Goal: Contribute content: Add original content to the website for others to see

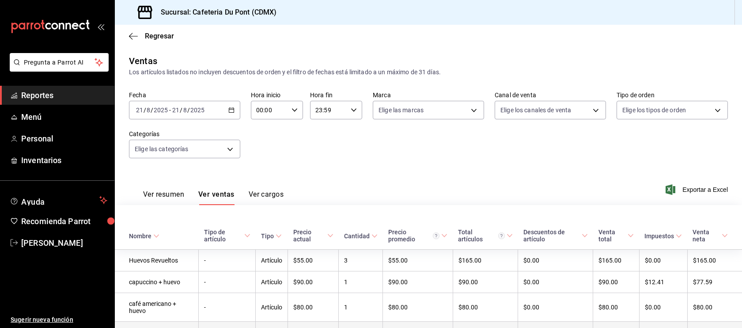
scroll to position [251, 0]
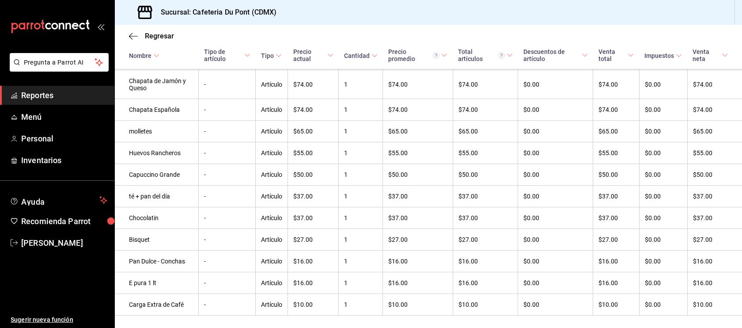
click at [57, 99] on span "Reportes" at bounding box center [64, 95] width 86 height 12
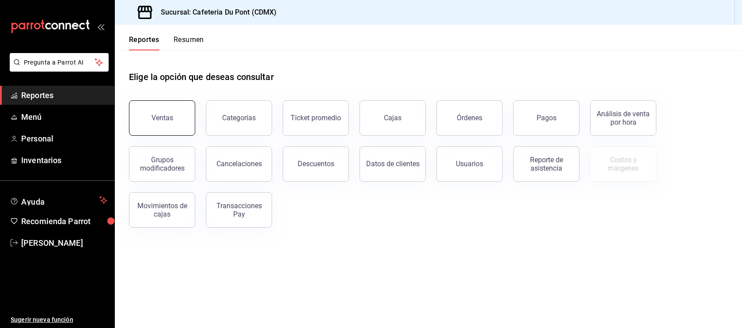
click at [170, 115] on div "Ventas" at bounding box center [162, 117] width 22 height 8
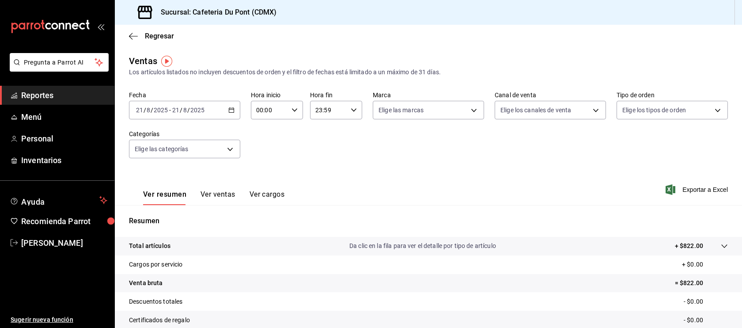
click at [75, 94] on span "Reportes" at bounding box center [64, 95] width 86 height 12
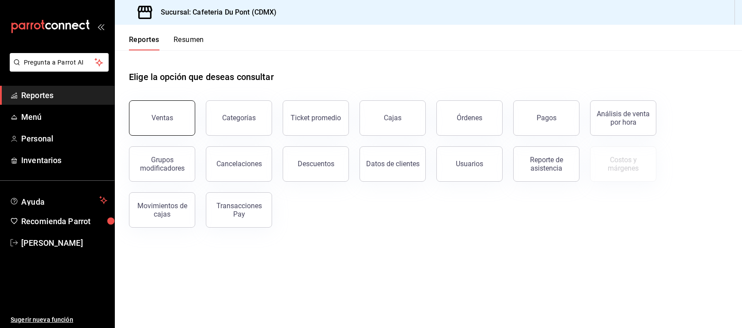
click at [168, 108] on button "Ventas" at bounding box center [162, 117] width 66 height 35
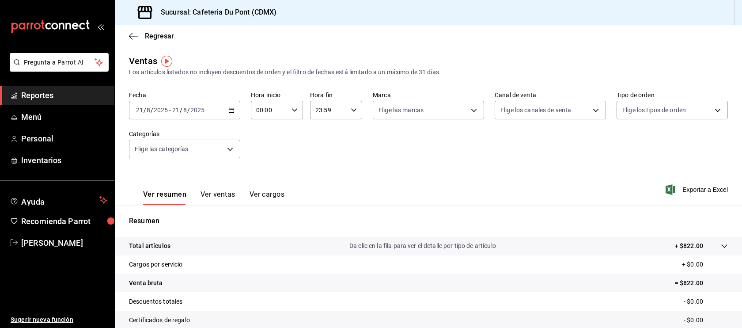
click at [75, 91] on span "Reportes" at bounding box center [64, 95] width 86 height 12
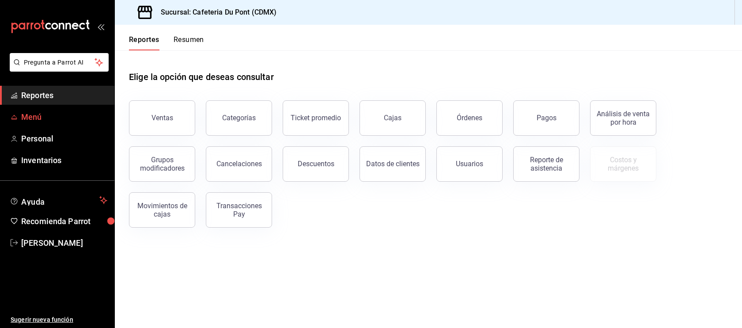
click at [55, 118] on span "Menú" at bounding box center [64, 117] width 86 height 12
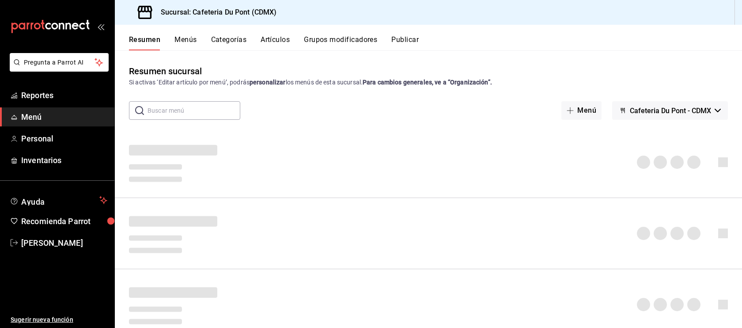
click at [261, 49] on button "Artículos" at bounding box center [274, 42] width 29 height 15
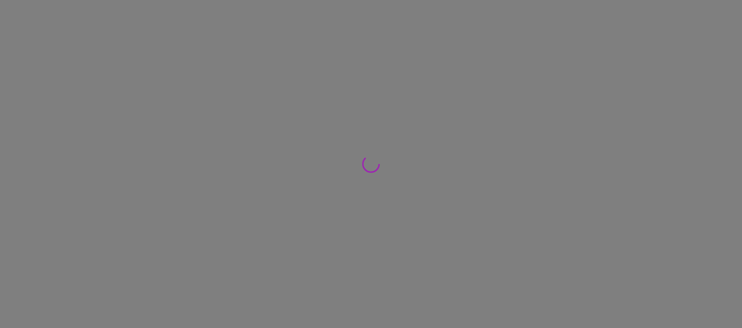
click at [265, 46] on div at bounding box center [371, 164] width 742 height 328
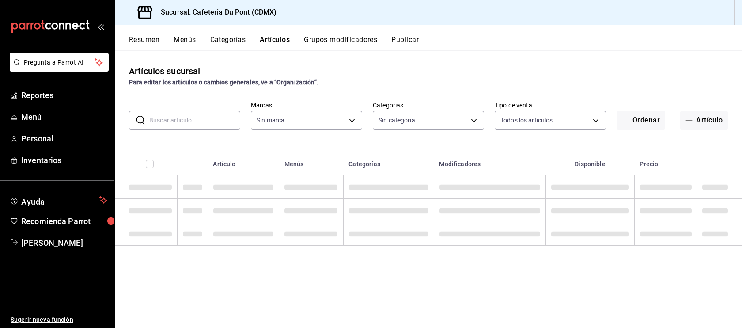
type input "03234600-dbf0-4e52-b833-2cd86aed28b4"
type input "c03253b1-4988-4183-8445-9a1c8a7da68d,5649d61c-5875-424e-be38-053ceca58422,a2edc…"
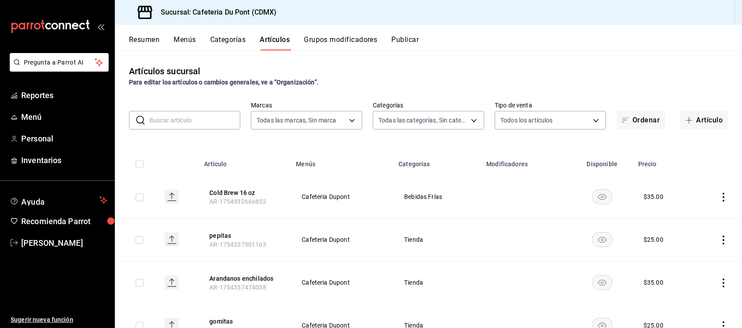
click at [265, 46] on button "Artículos" at bounding box center [275, 42] width 30 height 15
click at [708, 128] on button "Artículo" at bounding box center [704, 120] width 48 height 19
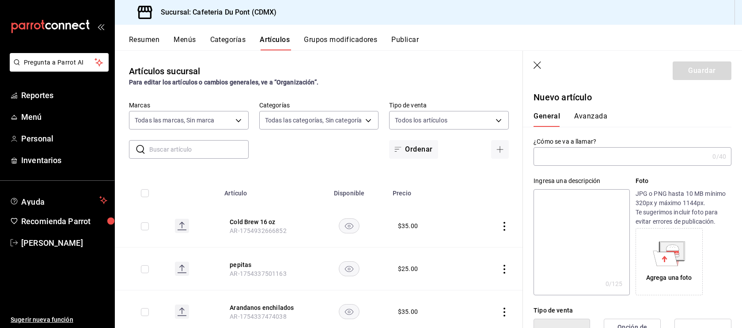
click at [582, 154] on input "text" at bounding box center [620, 156] width 175 height 18
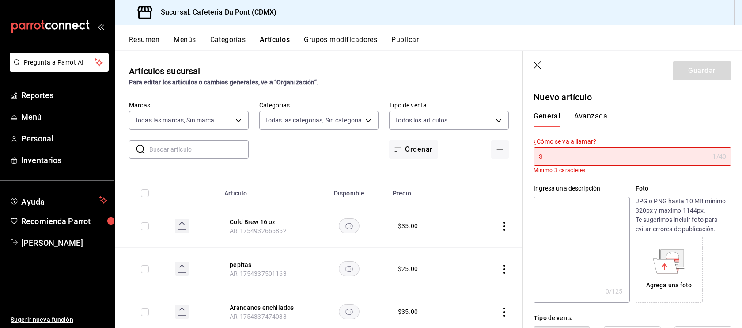
click at [607, 155] on input "S" at bounding box center [620, 156] width 175 height 18
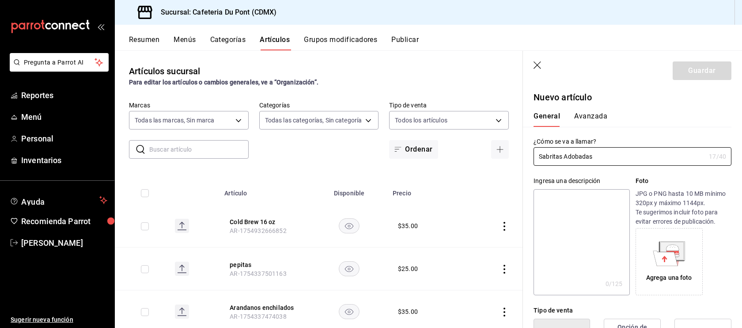
type input "Sabritas Adobadas"
click at [679, 120] on div "General [PERSON_NAME]" at bounding box center [626, 119] width 187 height 15
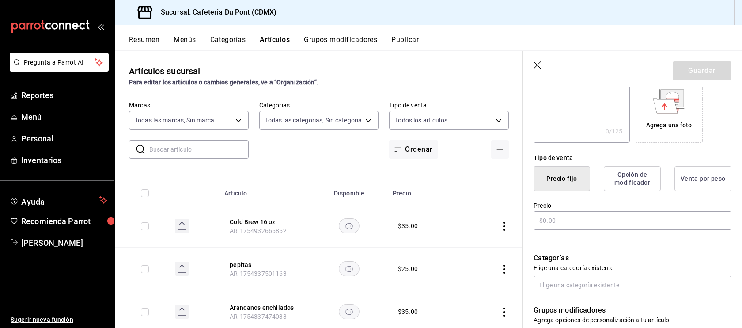
scroll to position [159, 0]
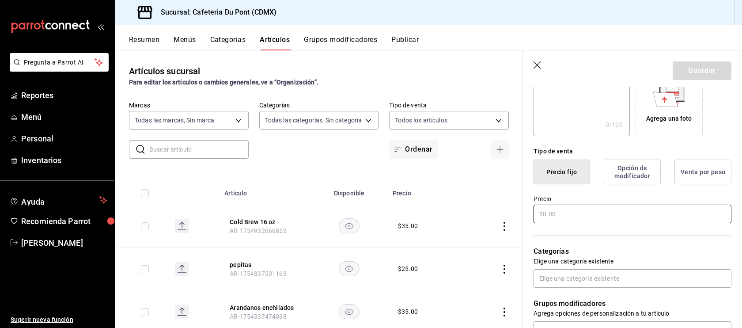
click at [568, 212] on input "text" at bounding box center [632, 213] width 198 height 19
type input "$21.00"
click at [717, 58] on header "Guardar" at bounding box center [632, 69] width 219 height 36
click at [713, 69] on button "Guardar" at bounding box center [701, 70] width 59 height 19
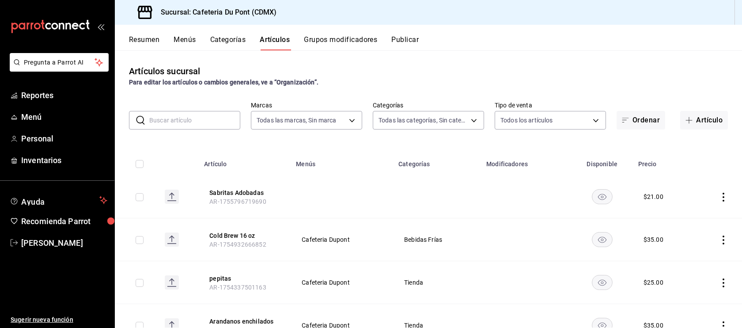
click at [402, 42] on button "Publicar" at bounding box center [404, 42] width 27 height 15
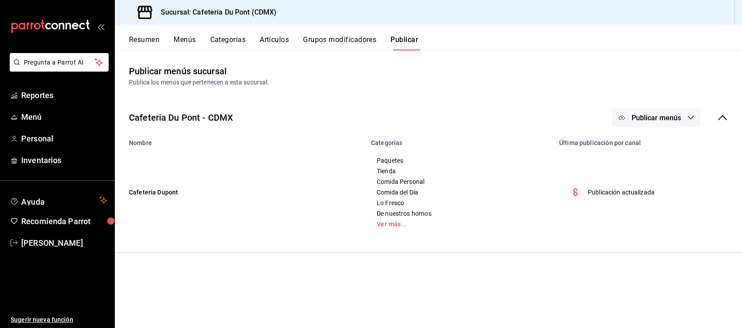
click at [652, 119] on span "Publicar menús" at bounding box center [655, 117] width 49 height 8
click at [644, 142] on div at bounding box center [635, 146] width 25 height 14
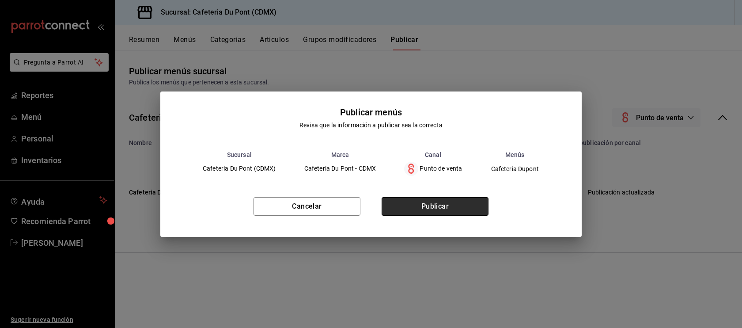
click at [460, 208] on button "Publicar" at bounding box center [434, 206] width 107 height 19
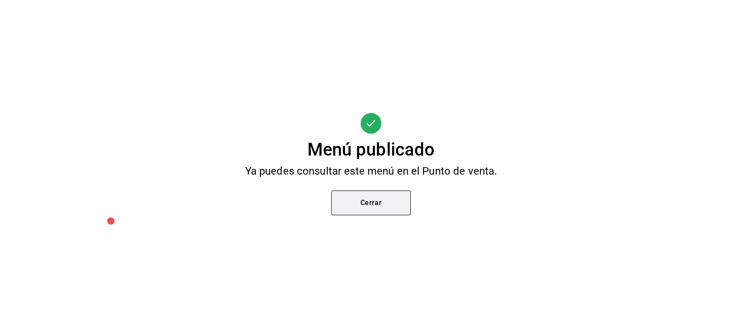
click at [402, 211] on button "Cerrar" at bounding box center [370, 202] width 79 height 25
